Goal: Answer question/provide support

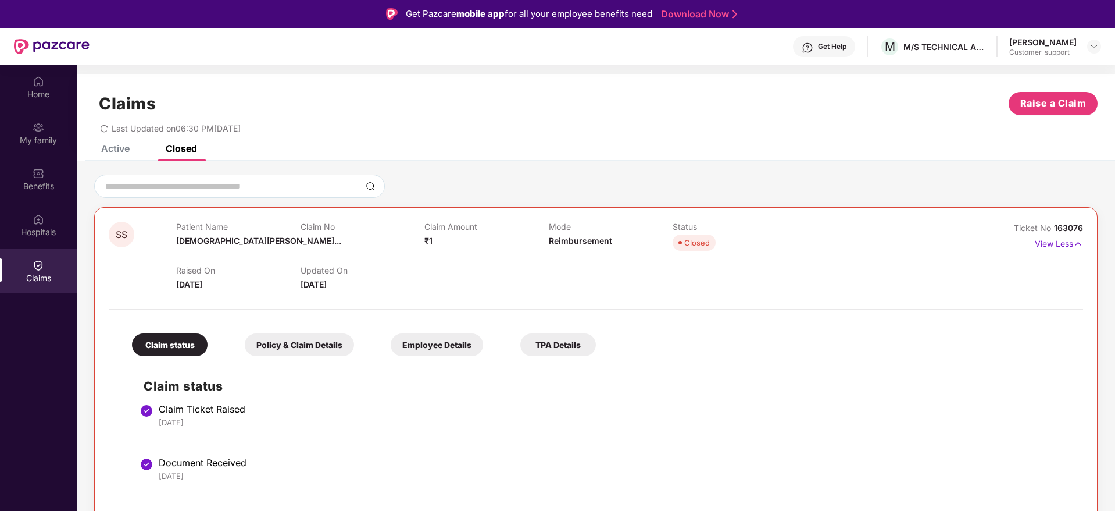
scroll to position [26, 0]
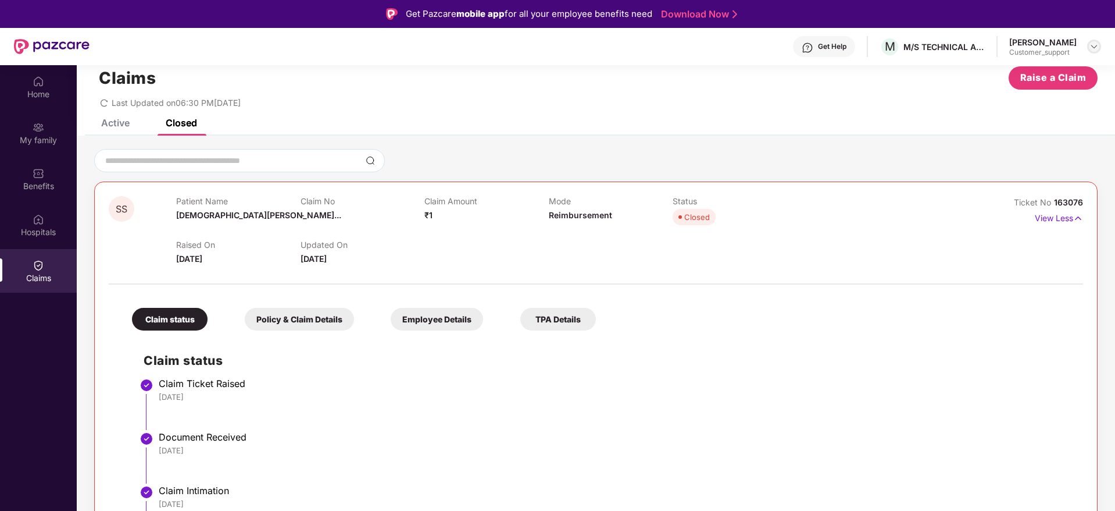
click at [1098, 52] on div at bounding box center [1094, 47] width 14 height 14
click at [1030, 73] on div "Switch to support view" at bounding box center [1039, 74] width 151 height 23
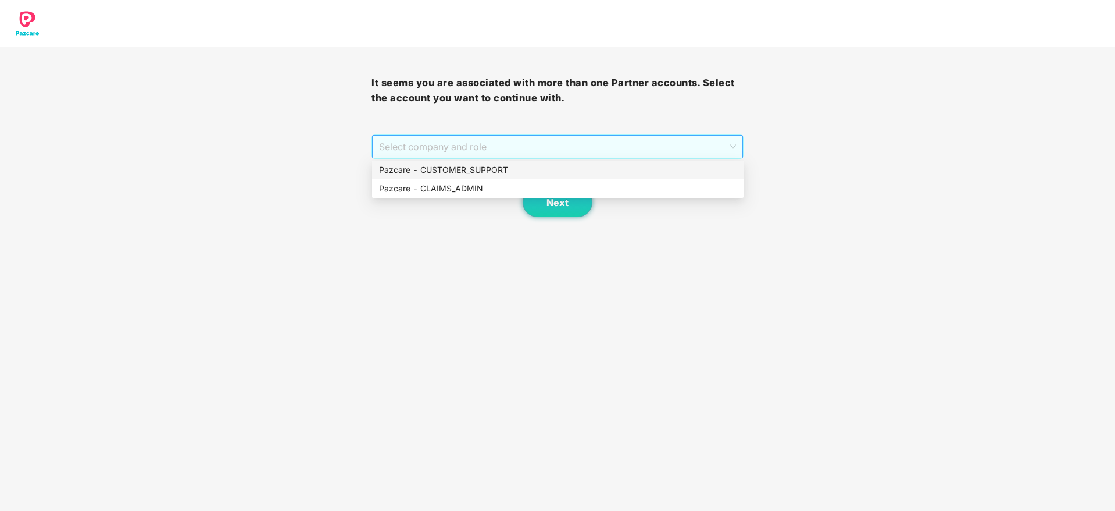
click at [548, 152] on span "Select company and role" at bounding box center [557, 146] width 356 height 22
click at [498, 171] on div "Pazcare - CUSTOMER_SUPPORT" at bounding box center [558, 169] width 358 height 13
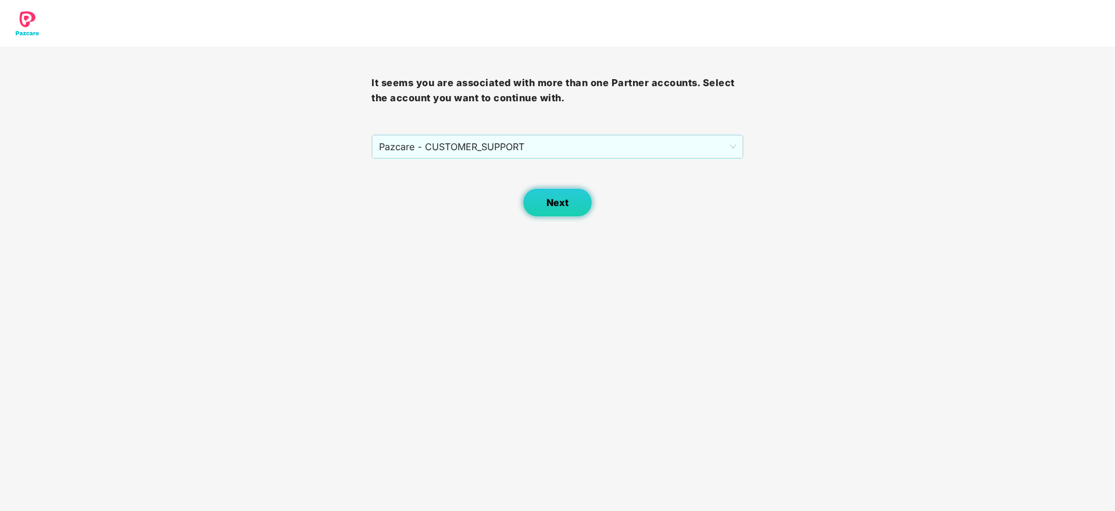
click at [563, 211] on button "Next" at bounding box center [558, 202] width 70 height 29
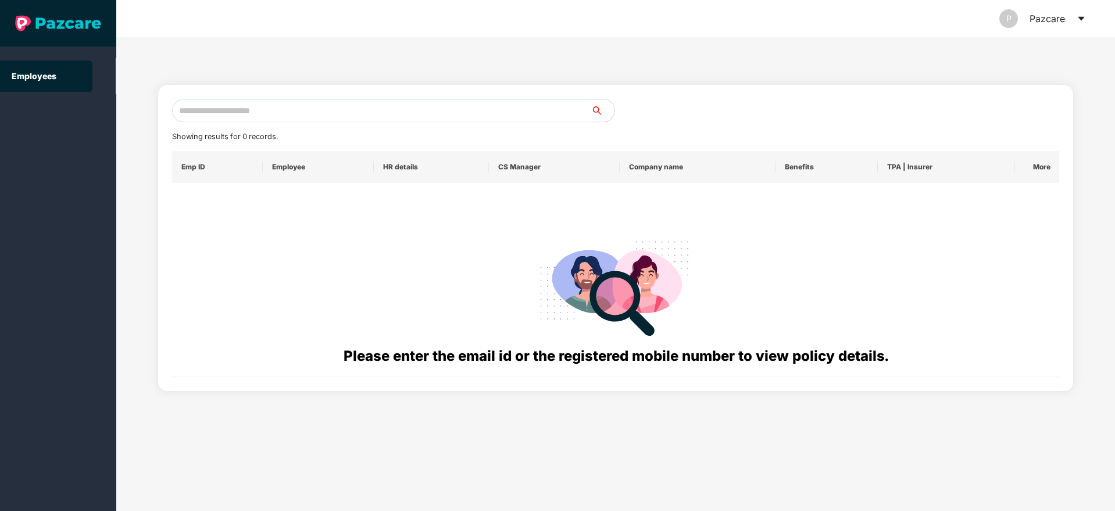
click at [195, 111] on input "text" at bounding box center [381, 110] width 419 height 23
paste input "**********"
click at [190, 106] on input "**********" at bounding box center [381, 110] width 419 height 23
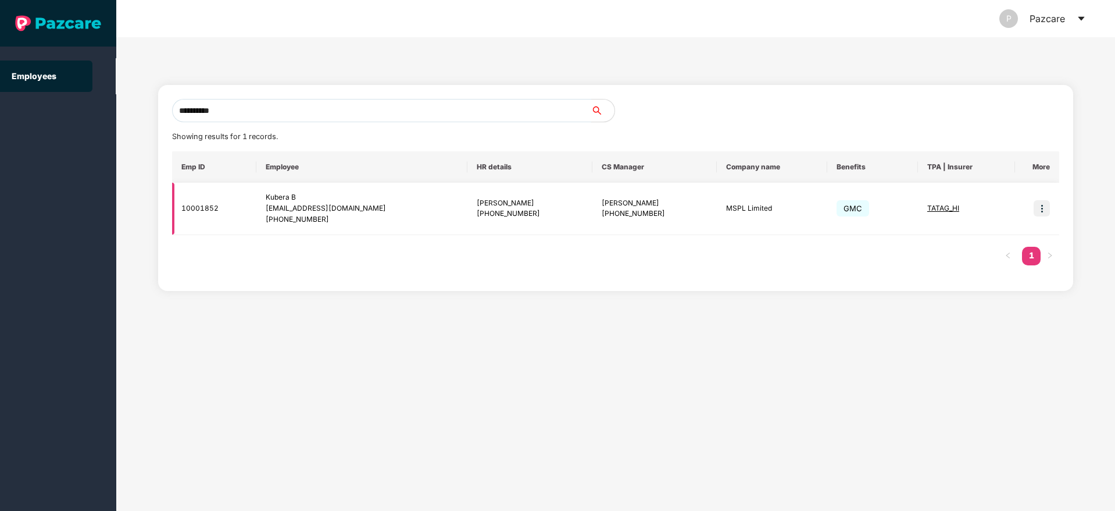
type input "**********"
click at [1042, 213] on img at bounding box center [1042, 208] width 16 height 16
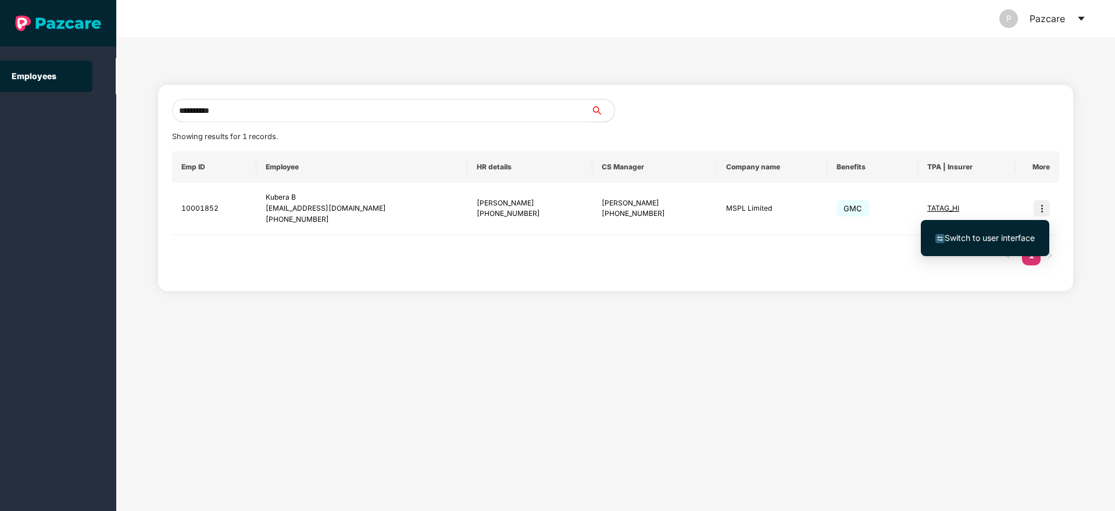
click at [1009, 226] on li "Switch to user interface" at bounding box center [985, 238] width 129 height 24
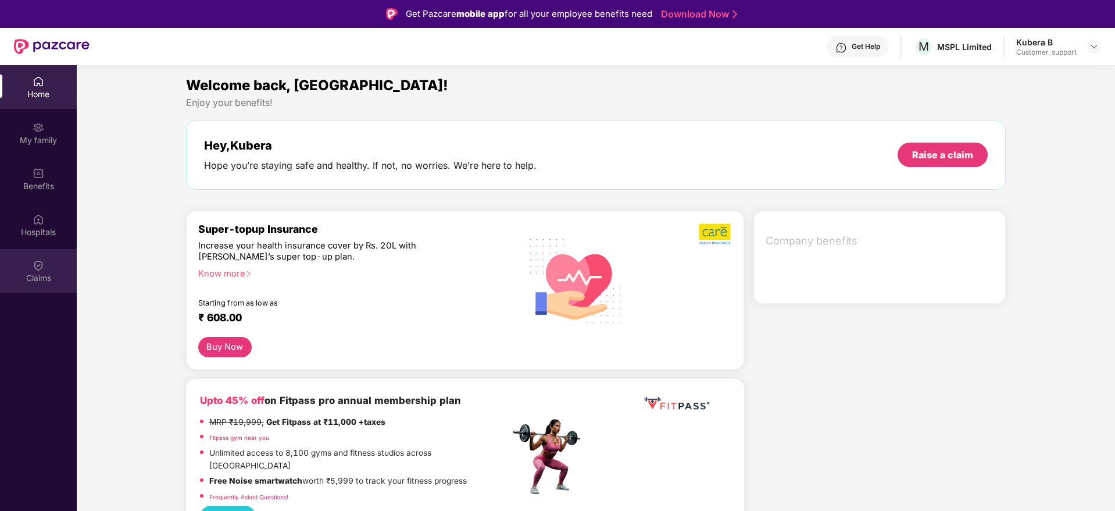
click at [24, 267] on div "Claims" at bounding box center [38, 271] width 77 height 44
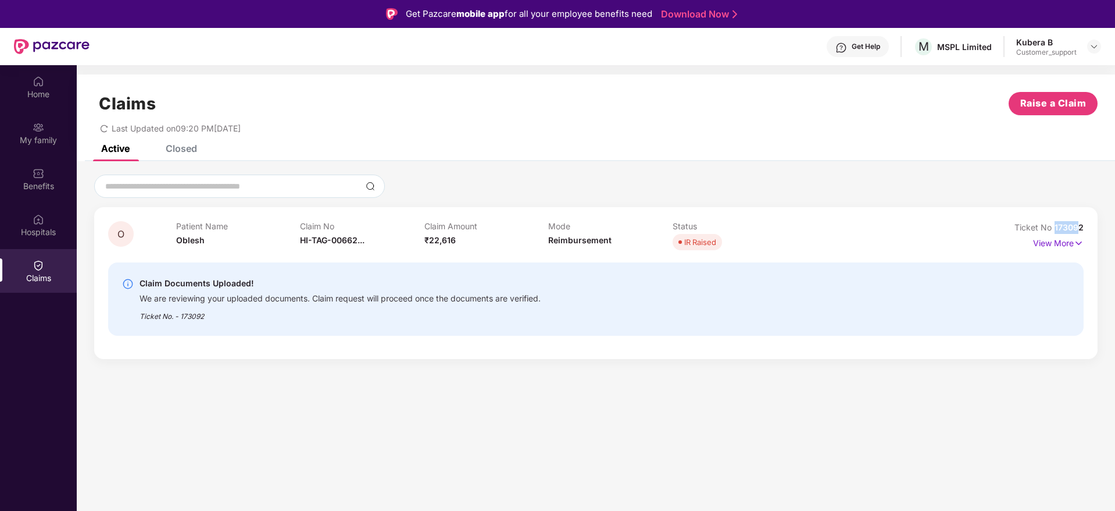
drag, startPoint x: 1081, startPoint y: 226, endPoint x: 1056, endPoint y: 228, distance: 25.1
click at [1056, 228] on span "173092" at bounding box center [1069, 227] width 29 height 10
click at [1090, 229] on div "O Patient Name Oblesh Claim No HI-TAG-00662... Claim Amount ₹22,616 Mode Reimbu…" at bounding box center [596, 283] width 1004 height 152
drag, startPoint x: 1090, startPoint y: 229, endPoint x: 1056, endPoint y: 231, distance: 33.9
click at [1056, 231] on div "O Patient Name Oblesh Claim No HI-TAG-00662... Claim Amount ₹22,616 Mode Reimbu…" at bounding box center [596, 283] width 1004 height 152
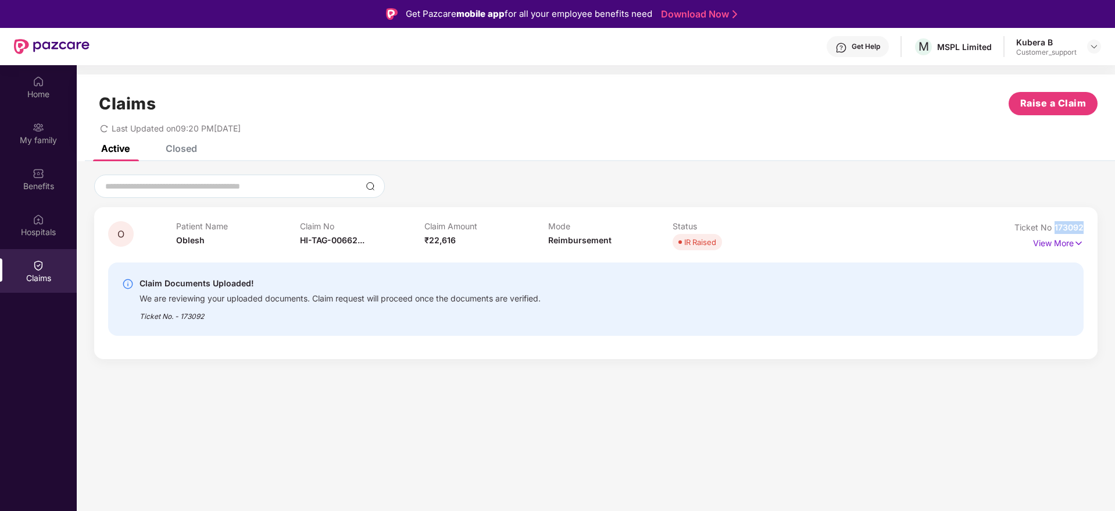
copy span "173092"
click at [52, 91] on div "Home" at bounding box center [38, 94] width 77 height 12
